Goal: Task Accomplishment & Management: Complete application form

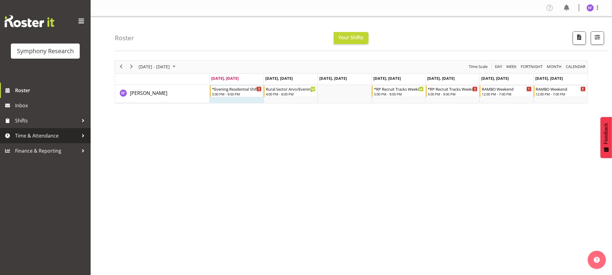
click at [48, 135] on span "Time & Attendance" at bounding box center [46, 135] width 63 height 9
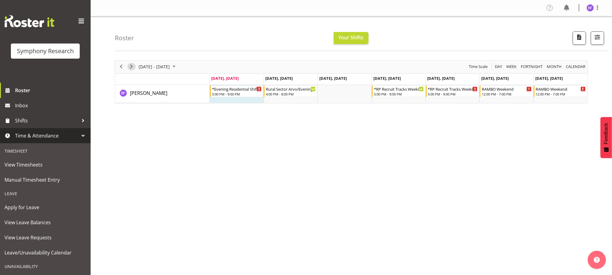
click at [132, 67] on span "Next" at bounding box center [131, 67] width 7 height 8
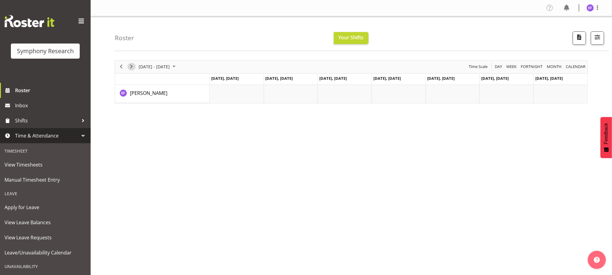
click at [130, 66] on span "Next" at bounding box center [131, 67] width 7 height 8
click at [120, 67] on span "Previous" at bounding box center [120, 67] width 7 height 8
click at [122, 66] on span "Previous" at bounding box center [120, 67] width 7 height 8
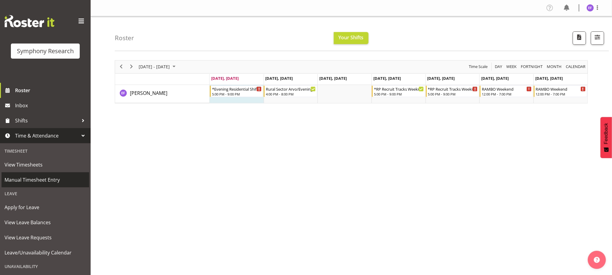
click at [66, 179] on span "Manual Timesheet Entry" at bounding box center [46, 179] width 82 height 9
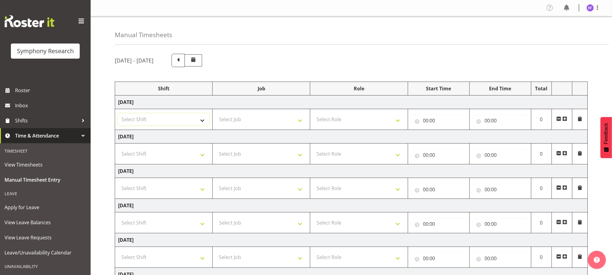
click at [204, 120] on select "Select Shift !!Weekend Residential (Roster IT Shift Label) *Business 9/10am ~ 4…" at bounding box center [163, 119] width 91 height 12
select select "48116"
click at [118, 114] on select "Select Shift !!Weekend Residential (Roster IT Shift Label) *Business 9/10am ~ 4…" at bounding box center [163, 119] width 91 height 12
click at [301, 121] on select "Select Job 550060 IF Admin 553492 World Poll Aus Wave 2 Main 2025 553493 World …" at bounding box center [261, 119] width 91 height 12
click at [299, 121] on select "Select Job 550060 IF Admin 553492 World Poll Aus Wave 2 Main 2025 553493 World …" at bounding box center [261, 119] width 91 height 12
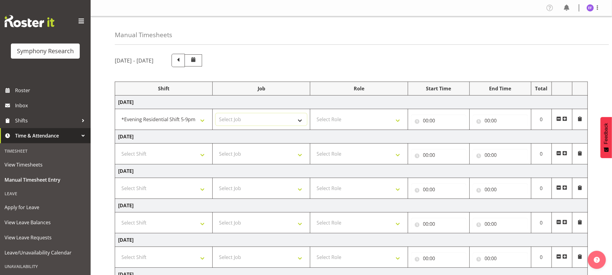
select select "10587"
click at [216, 114] on select "Select Job 550060 IF Admin 553492 World Poll Aus Wave 2 Main 2025 553493 World …" at bounding box center [261, 119] width 91 height 12
click at [399, 120] on select "Select Role Briefing Interviewing" at bounding box center [358, 119] width 91 height 12
select select "47"
click at [313, 114] on select "Select Role Briefing Interviewing" at bounding box center [358, 119] width 91 height 12
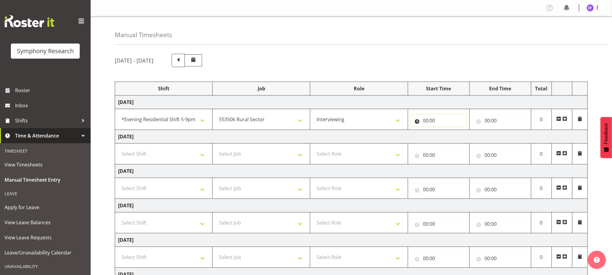
click at [425, 122] on input "00:00" at bounding box center [438, 120] width 55 height 12
click at [450, 135] on select "00 01 02 03 04 05 06 07 08 09 10 11 12 13 14 15 16 17 18 19 20 21 22 23" at bounding box center [452, 136] width 14 height 12
select select "18"
click at [445, 131] on select "00 01 02 03 04 05 06 07 08 09 10 11 12 13 14 15 16 17 18 19 20 21 22 23" at bounding box center [452, 136] width 14 height 12
type input "18:00"
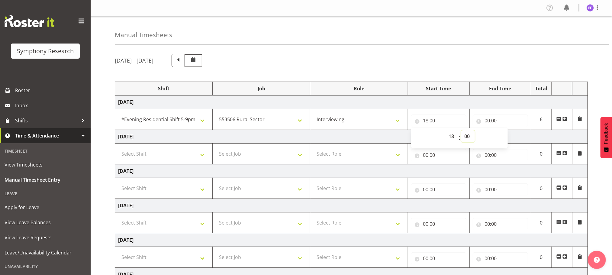
click at [467, 135] on select "00 01 02 03 04 05 06 07 08 09 10 11 12 13 14 15 16 17 18 19 20 21 22 23 24 25 2…" at bounding box center [468, 136] width 14 height 12
select select "30"
click at [461, 131] on select "00 01 02 03 04 05 06 07 08 09 10 11 12 13 14 15 16 17 18 19 20 21 22 23 24 25 2…" at bounding box center [468, 136] width 14 height 12
type input "18:30"
click at [486, 120] on input "00:00" at bounding box center [499, 120] width 55 height 12
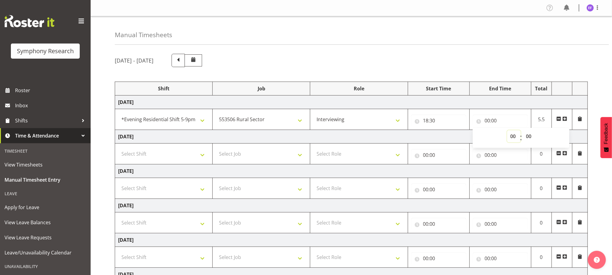
click at [513, 133] on select "00 01 02 03 04 05 06 07 08 09 10 11 12 13 14 15 16 17 18 19 20 21 22 23" at bounding box center [514, 136] width 14 height 12
select select "20"
click at [507, 131] on select "00 01 02 03 04 05 06 07 08 09 10 11 12 13 14 15 16 17 18 19 20 21 22 23" at bounding box center [514, 136] width 14 height 12
type input "20:00"
click at [528, 135] on select "00 01 02 03 04 05 06 07 08 09 10 11 12 13 14 15 16 17 18 19 20 21 22 23 24 25 2…" at bounding box center [530, 136] width 14 height 12
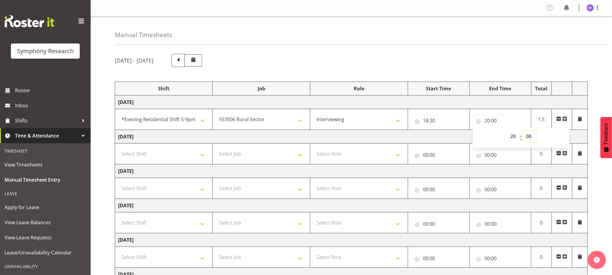
select select "8"
click at [523, 131] on select "00 01 02 03 04 05 06 07 08 09 10 11 12 13 14 15 16 17 18 19 20 21 22 23 24 25 2…" at bounding box center [530, 136] width 14 height 12
type input "20:08"
click at [565, 119] on span at bounding box center [564, 118] width 5 height 5
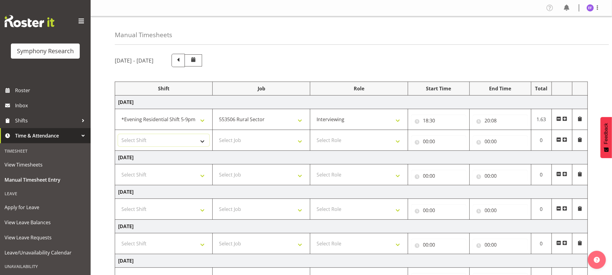
click at [205, 141] on select "Select Shift !!Weekend Residential (Roster IT Shift Label) *Business 9/10am ~ 4…" at bounding box center [163, 140] width 91 height 12
select select "48116"
click at [118, 135] on select "Select Shift !!Weekend Residential (Roster IT Shift Label) *Business 9/10am ~ 4…" at bounding box center [163, 140] width 91 height 12
click at [301, 139] on select "Select Job 550060 IF Admin 553492 World Poll Aus Wave 2 Main 2025 553493 World …" at bounding box center [261, 140] width 91 height 12
select select "10575"
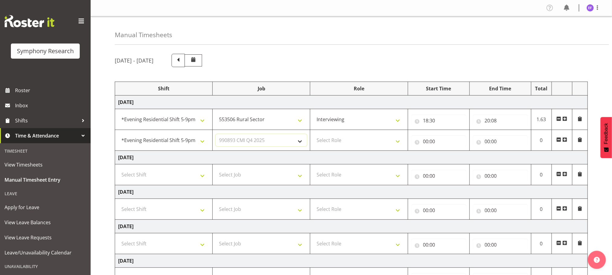
click at [216, 135] on select "Select Job 550060 IF Admin 553492 World Poll Aus Wave 2 Main 2025 553493 World …" at bounding box center [261, 140] width 91 height 12
click at [398, 141] on select "Select Role Briefing Interviewing" at bounding box center [358, 140] width 91 height 12
select select "47"
click at [313, 135] on select "Select Role Briefing Interviewing" at bounding box center [358, 140] width 91 height 12
click at [426, 140] on input "00:00" at bounding box center [438, 141] width 55 height 12
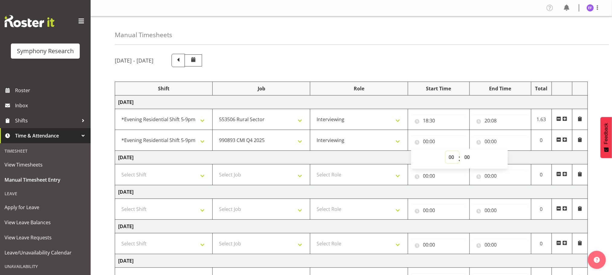
click at [449, 156] on select "00 01 02 03 04 05 06 07 08 09 10 11 12 13 14 15 16 17 18 19 20 21 22 23" at bounding box center [452, 157] width 14 height 12
select select "20"
click at [445, 152] on select "00 01 02 03 04 05 06 07 08 09 10 11 12 13 14 15 16 17 18 19 20 21 22 23" at bounding box center [452, 157] width 14 height 12
type input "20:00"
click at [467, 157] on select "00 01 02 03 04 05 06 07 08 09 10 11 12 13 14 15 16 17 18 19 20 21 22 23 24 25 2…" at bounding box center [468, 157] width 14 height 12
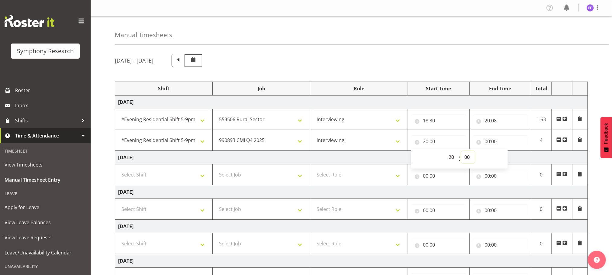
select select "9"
click at [461, 152] on select "00 01 02 03 04 05 06 07 08 09 10 11 12 13 14 15 16 17 18 19 20 21 22 23 24 25 2…" at bounding box center [468, 157] width 14 height 12
type input "20:09"
click at [488, 142] on input "00:00" at bounding box center [499, 141] width 55 height 12
click at [511, 157] on select "00 01 02 03 04 05 06 07 08 09 10 11 12 13 14 15 16 17 18 19 20 21 22 23" at bounding box center [514, 157] width 14 height 12
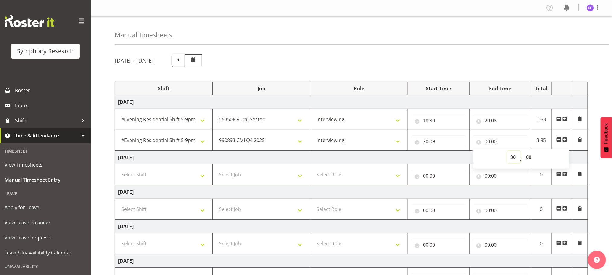
select select "21"
click at [507, 152] on select "00 01 02 03 04 05 06 07 08 09 10 11 12 13 14 15 16 17 18 19 20 21 22 23" at bounding box center [514, 157] width 14 height 12
type input "21:00"
click at [574, 56] on div "September 29th - October 5th 2025" at bounding box center [351, 60] width 473 height 13
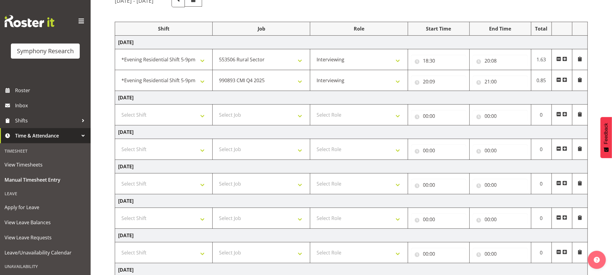
scroll to position [125, 0]
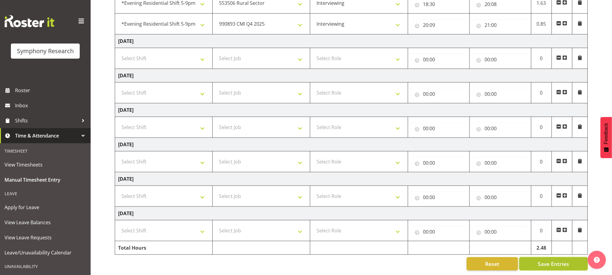
click at [541, 260] on span "Save Entries" at bounding box center [552, 264] width 31 height 8
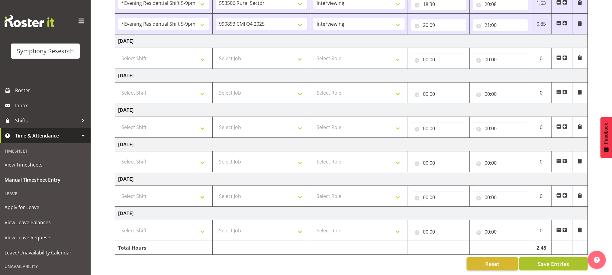
click at [550, 260] on span "Save Entries" at bounding box center [552, 264] width 31 height 8
